Goal: Information Seeking & Learning: Learn about a topic

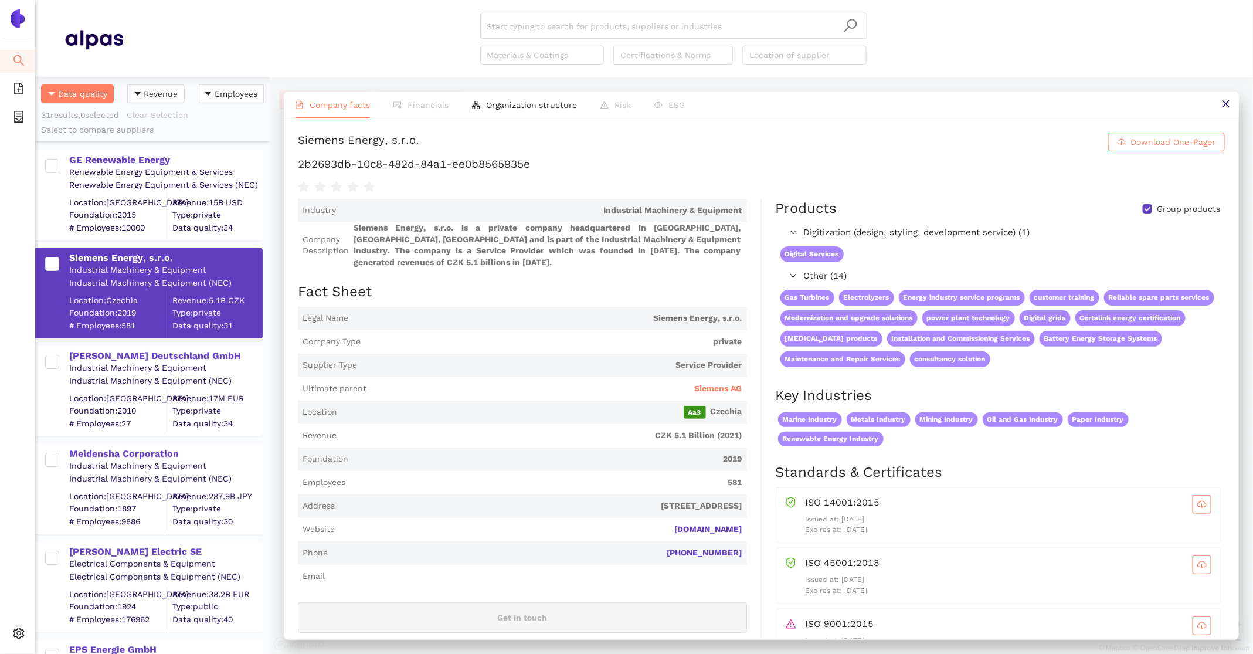
scroll to position [576, 234]
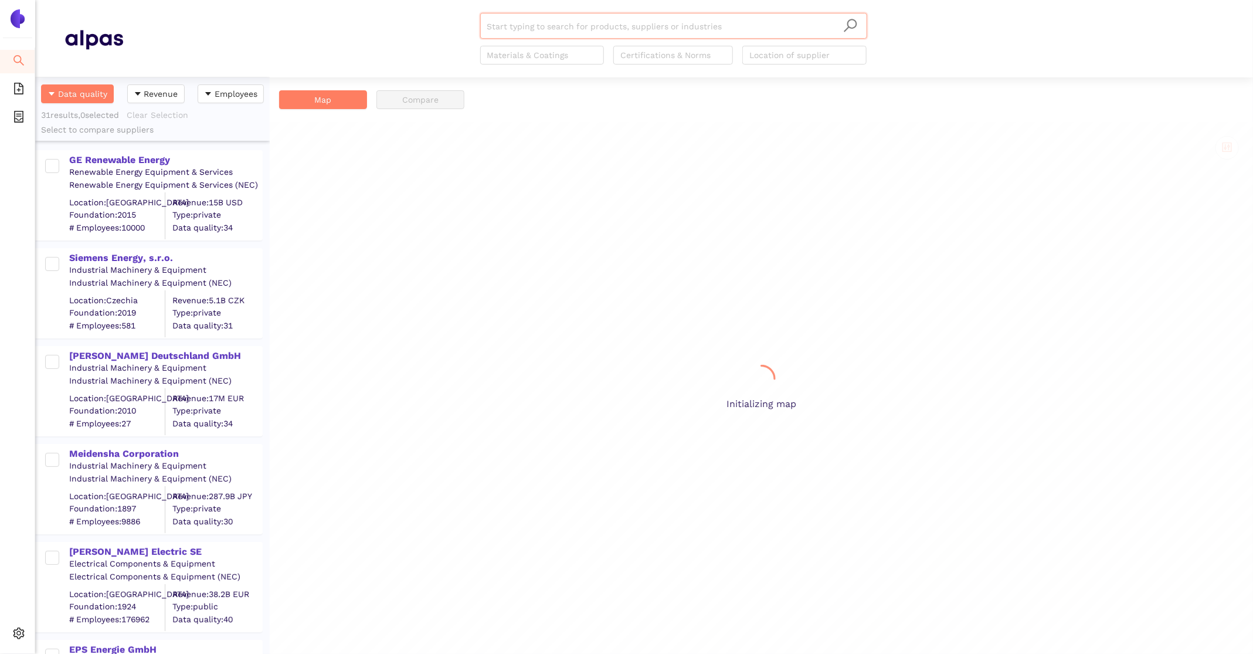
scroll to position [576, 234]
click at [160, 157] on div "GE Renewable Energy" at bounding box center [165, 160] width 192 height 13
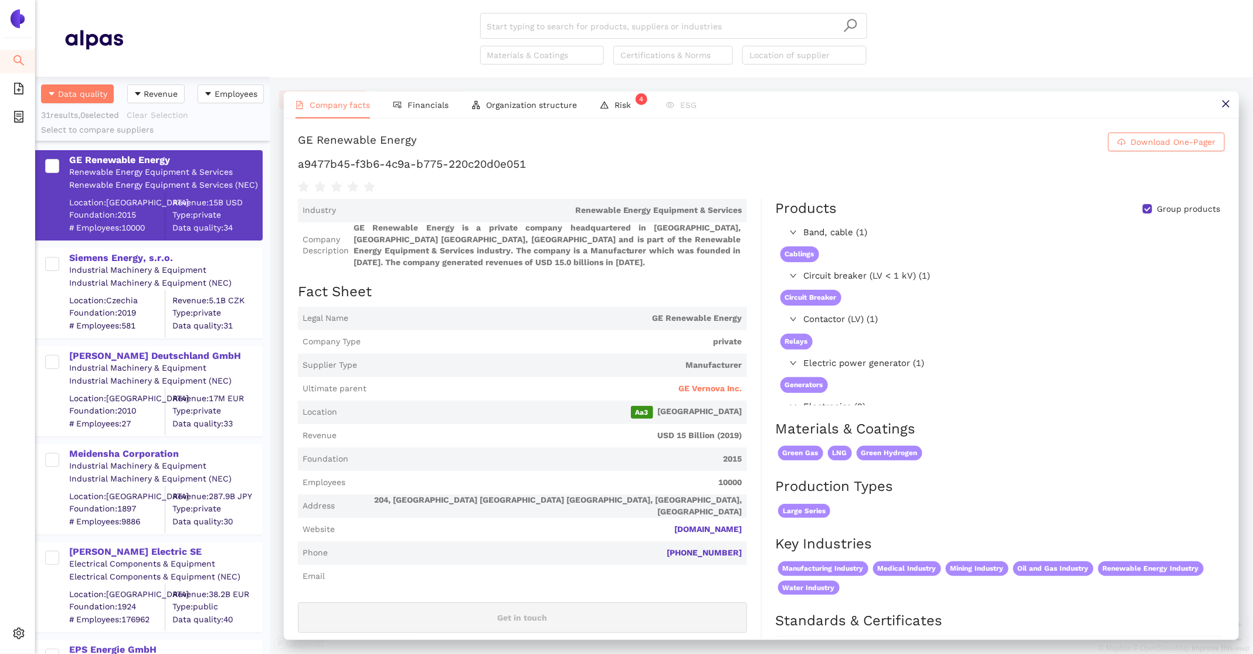
click at [699, 382] on span "Ultimate parent GE Vernova Inc." at bounding box center [522, 388] width 449 height 23
click at [702, 392] on span "GE Vernova Inc." at bounding box center [710, 389] width 63 height 12
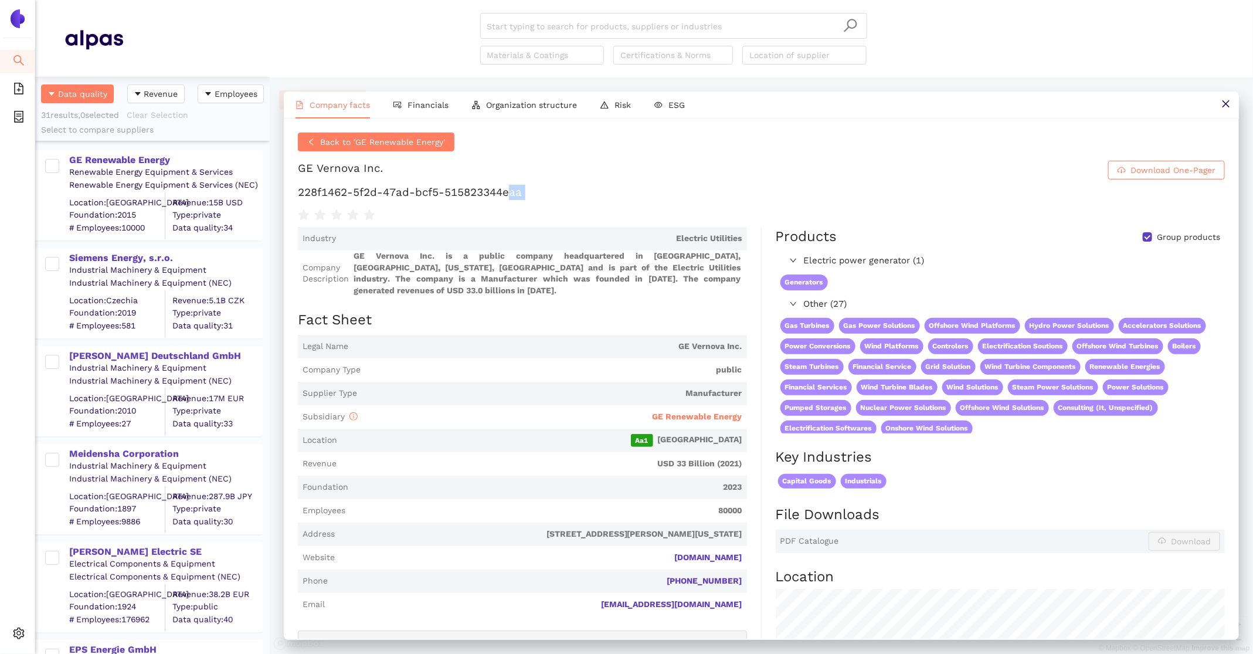
drag, startPoint x: 512, startPoint y: 185, endPoint x: 341, endPoint y: 200, distance: 171.8
click at [341, 200] on div "Back to 'GE Renewable Energy' GE Vernova Inc. Download One-Pager 228f1462-5f2d-…" at bounding box center [761, 177] width 927 height 90
click at [530, 206] on div at bounding box center [761, 214] width 927 height 16
drag, startPoint x: 529, startPoint y: 199, endPoint x: 271, endPoint y: 195, distance: 257.9
click at [271, 195] on div "Company facts Financials Organization structure Risk ESG Back to 'GE Renewable …" at bounding box center [761, 365] width 983 height 576
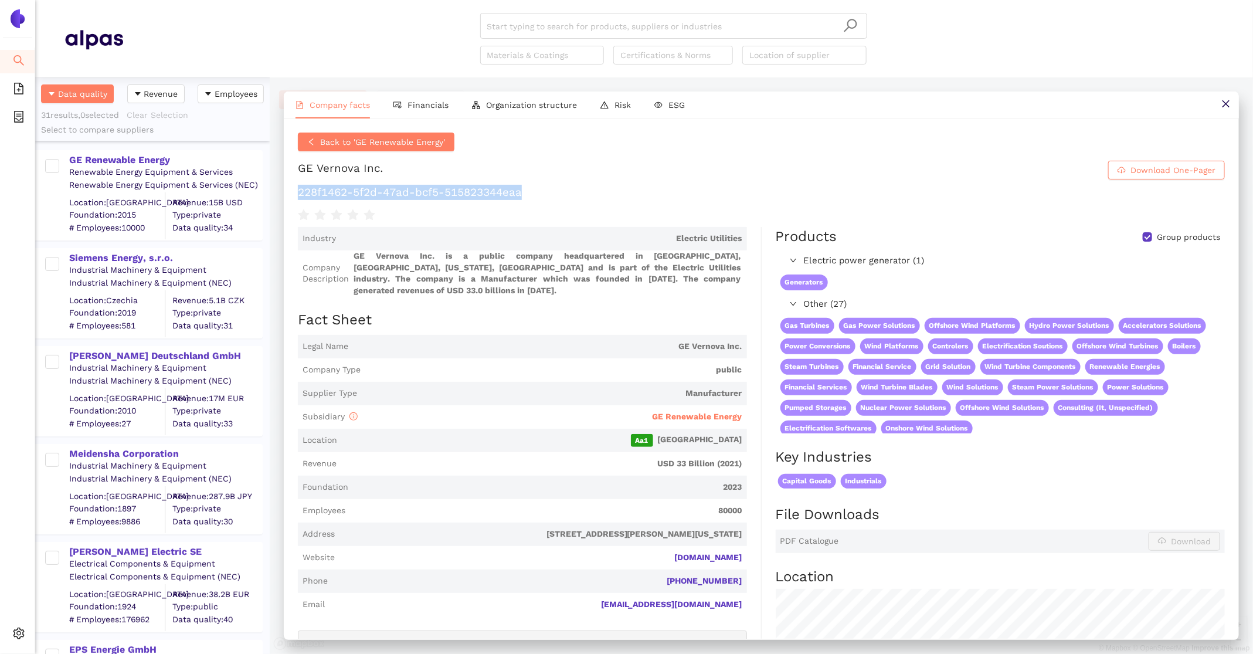
copy h1 "228f1462-5f2d-47ad-bcf5-515823344eaa"
click at [82, 255] on div "Siemens Energy, s.r.o." at bounding box center [165, 257] width 192 height 13
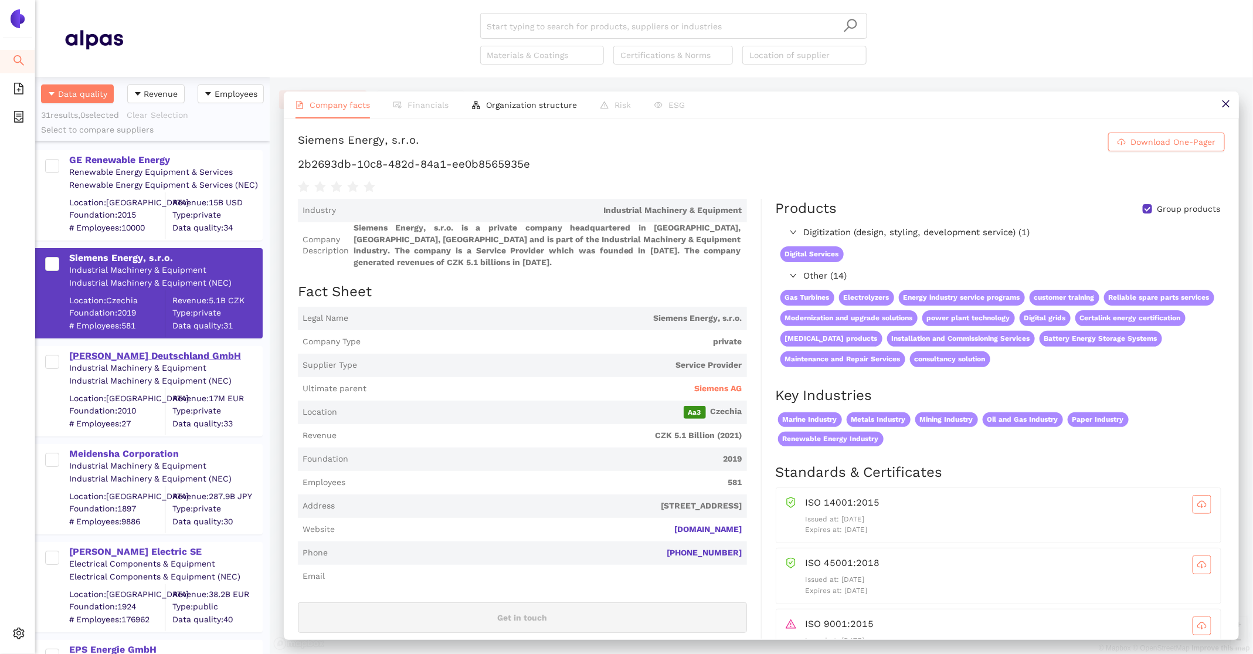
click at [106, 355] on div "[PERSON_NAME] Deutschland GmbH" at bounding box center [165, 355] width 192 height 13
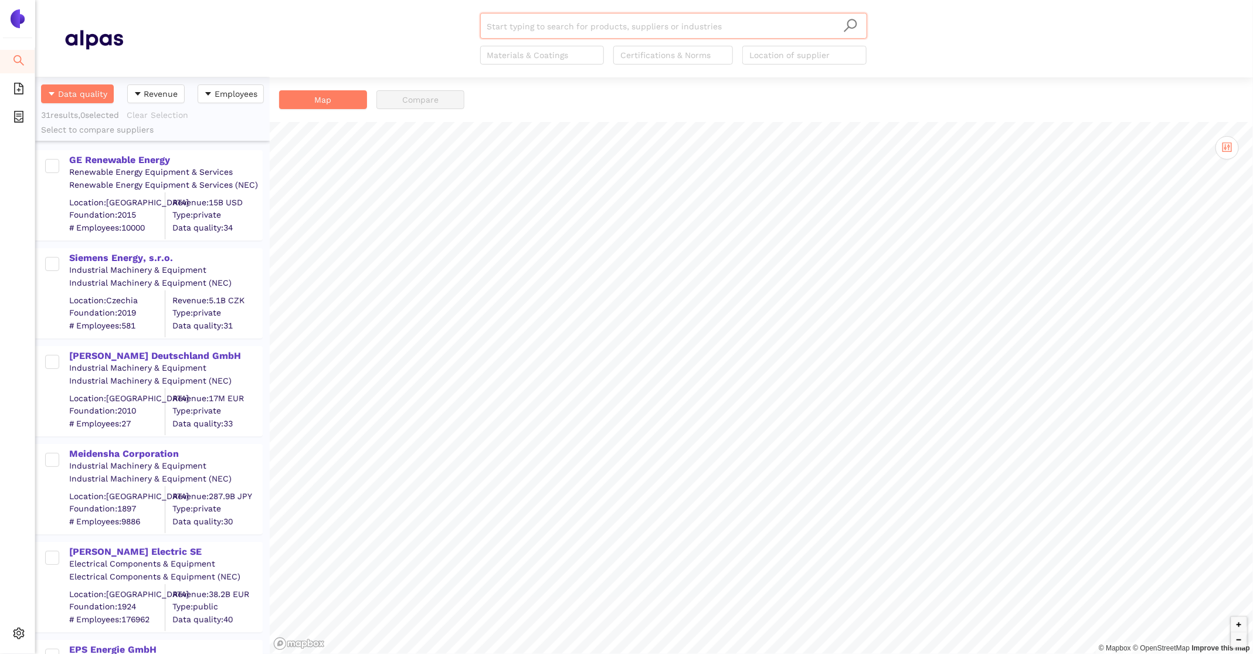
scroll to position [576, 234]
click at [114, 444] on div "Meidensha Corporation Industrial Machinery & Equipment Industrial Machinery & E…" at bounding box center [148, 489] width 227 height 90
click at [118, 450] on div "Meidensha Corporation" at bounding box center [165, 453] width 192 height 13
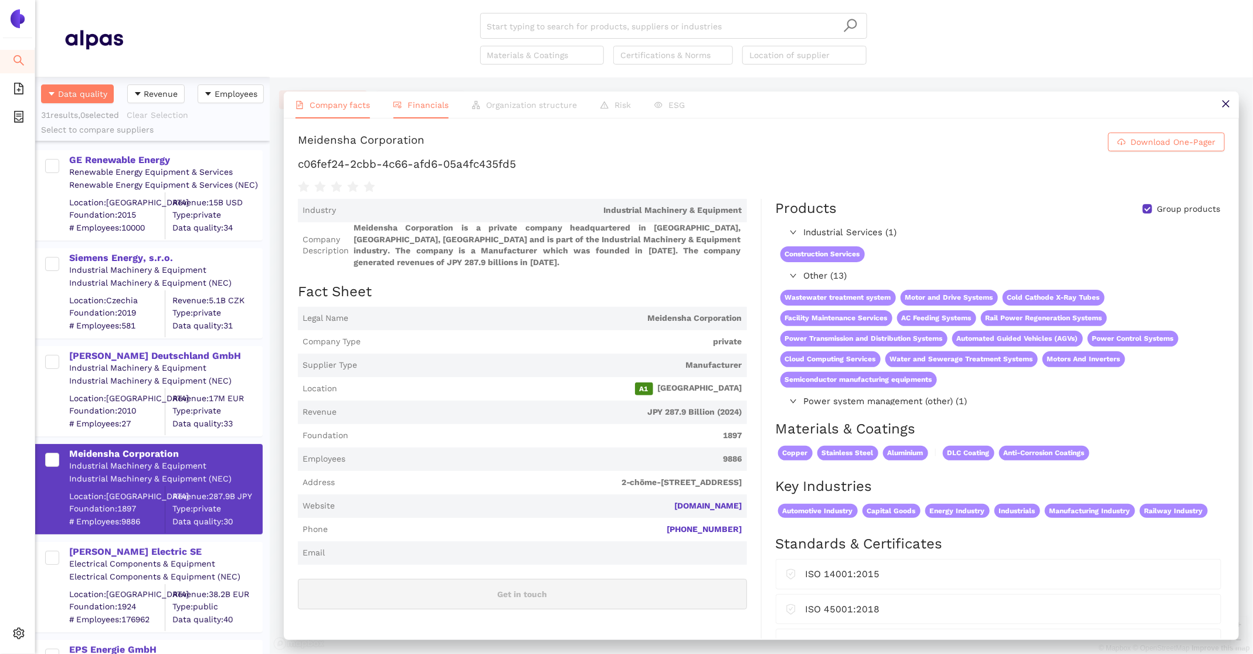
click at [402, 98] on li "Financials" at bounding box center [421, 104] width 79 height 27
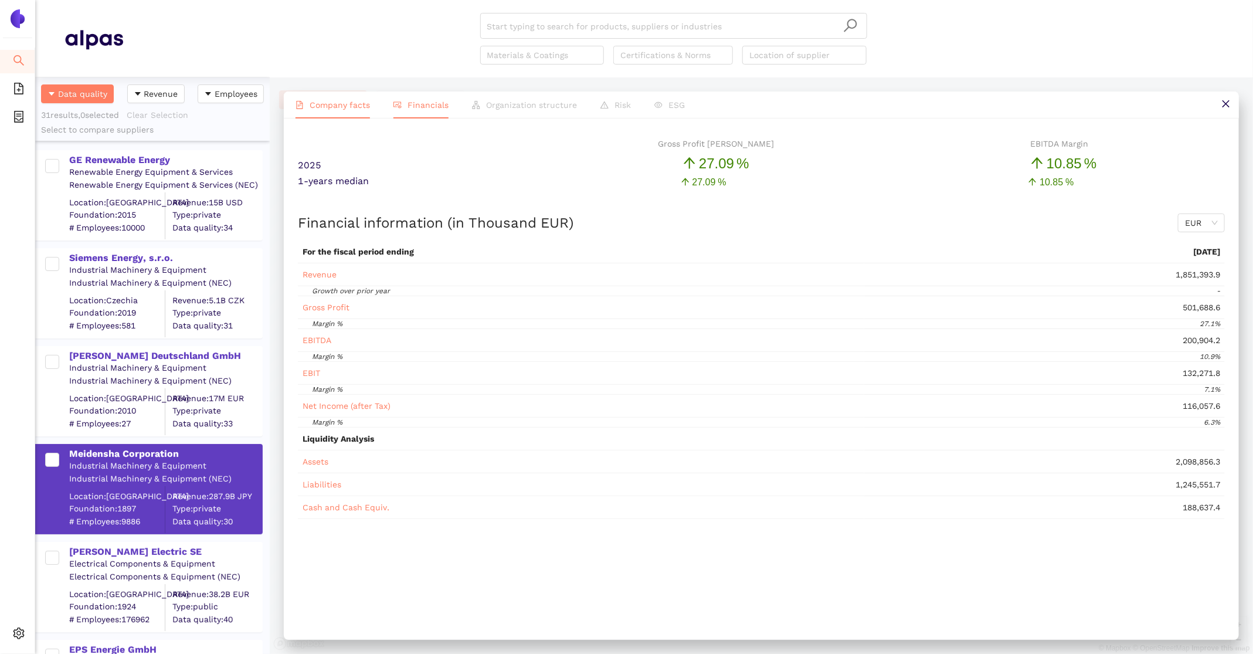
click at [329, 111] on li "Company facts" at bounding box center [333, 104] width 98 height 27
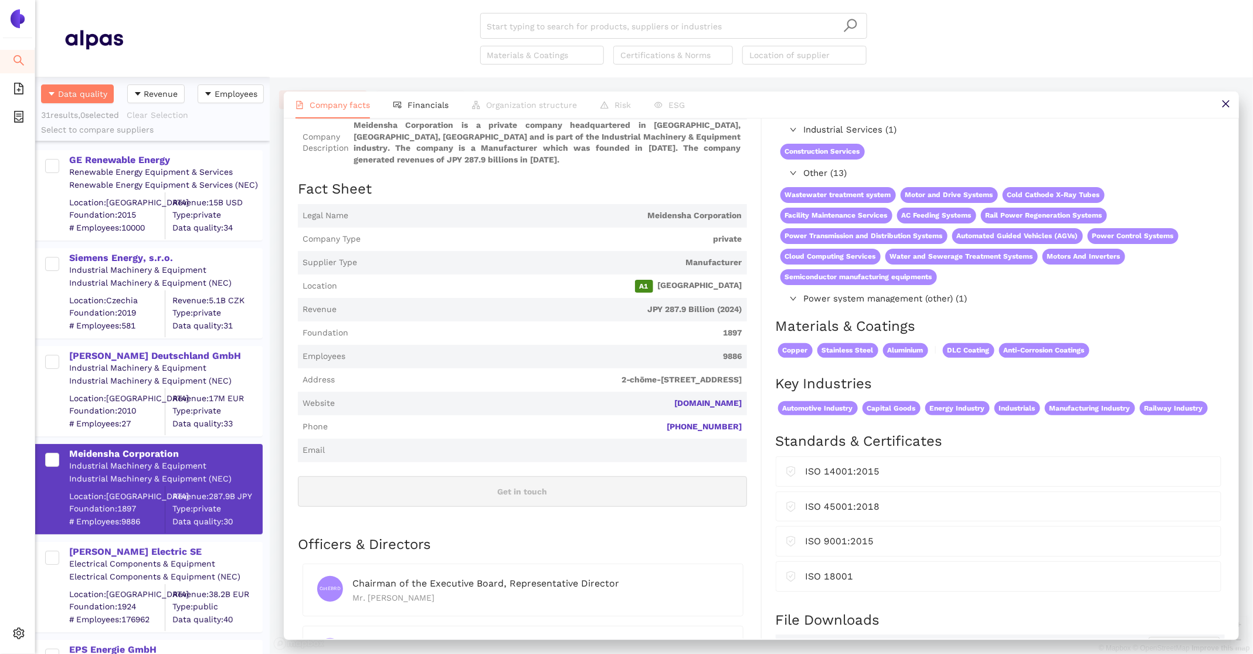
scroll to position [0, 0]
